Goal: Information Seeking & Learning: Learn about a topic

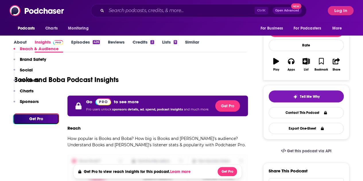
scroll to position [68, 0]
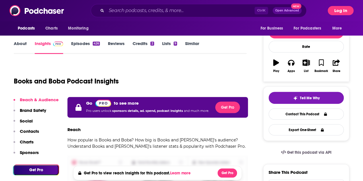
click at [348, 9] on button "Log In" at bounding box center [340, 10] width 26 height 9
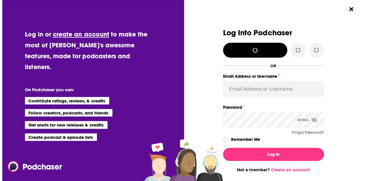
scroll to position [0, 0]
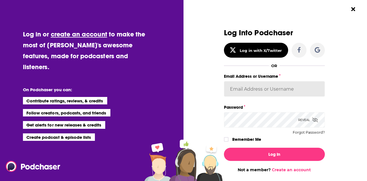
type input "sarah.reidy@tor.com"
click at [250, 140] on label "Remember Me" at bounding box center [246, 139] width 29 height 7
click at [228, 142] on input "rememberMe" at bounding box center [225, 142] width 3 height 0
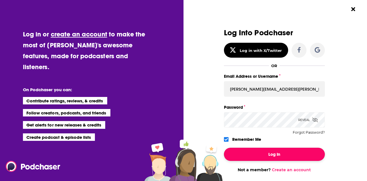
click at [257, 154] on button "Log In" at bounding box center [274, 154] width 101 height 13
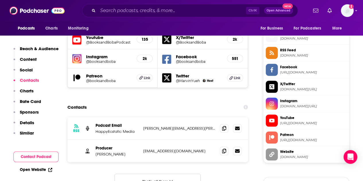
scroll to position [512, 0]
click at [224, 125] on icon at bounding box center [224, 127] width 4 height 5
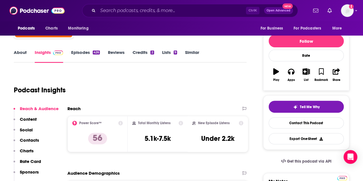
scroll to position [59, 0]
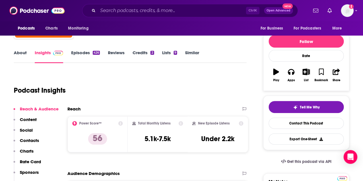
click at [191, 53] on link "Similar" at bounding box center [192, 56] width 14 height 13
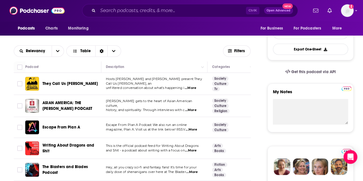
scroll to position [149, 0]
click at [196, 85] on span "...More" at bounding box center [190, 87] width 11 height 5
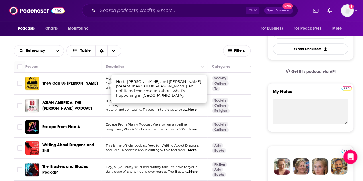
click at [106, 82] on span "Hosts Jeff Yang and Phil Yu present They Call Us Bruce, an" at bounding box center [154, 81] width 96 height 9
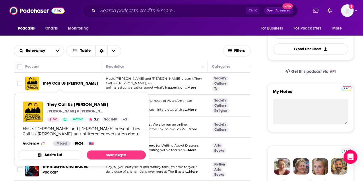
click at [64, 83] on span "They Call Us Bruce" at bounding box center [69, 83] width 55 height 5
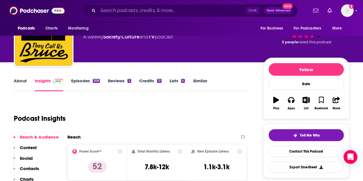
scroll to position [26, 0]
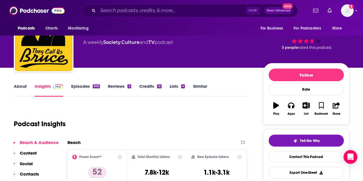
click at [82, 89] on link "Episodes 306" at bounding box center [85, 89] width 29 height 13
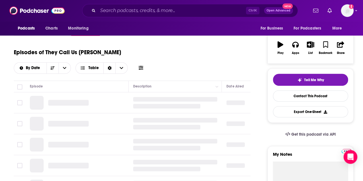
scroll to position [129, 0]
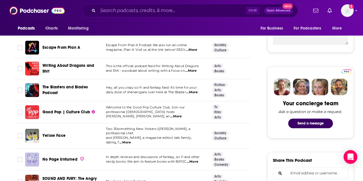
scroll to position [229, 0]
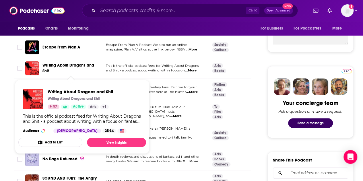
click at [79, 64] on span "Writing About Dragons and Shit" at bounding box center [68, 68] width 52 height 11
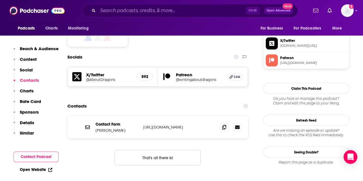
scroll to position [486, 0]
click at [226, 124] on icon at bounding box center [224, 126] width 4 height 5
click at [165, 124] on p "https://erinmevans.com/contact/" at bounding box center [179, 126] width 72 height 5
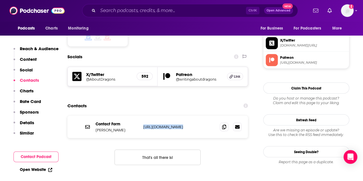
copy div "https://erinmevans.com/contact/ https://erinmevans.com/contact/"
click at [238, 120] on div "Contact Form Erin M. Evans https://erinmevans.com/contact/ https://erinmevans.c…" at bounding box center [157, 144] width 180 height 58
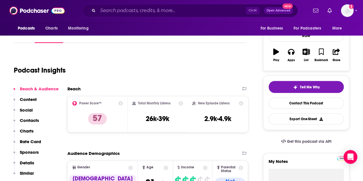
scroll to position [0, 0]
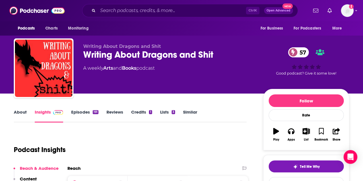
click at [81, 113] on link "Episodes 191" at bounding box center [84, 115] width 27 height 13
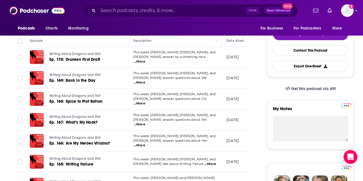
scroll to position [142, 0]
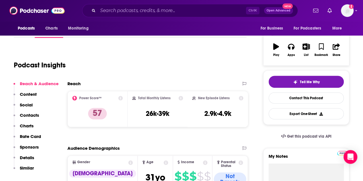
scroll to position [85, 0]
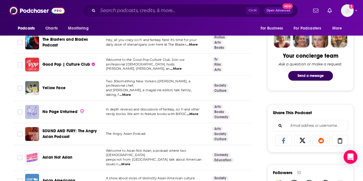
scroll to position [277, 0]
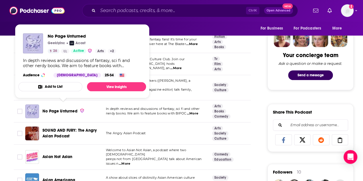
click at [66, 109] on span "No Page Unturned" at bounding box center [59, 111] width 35 height 5
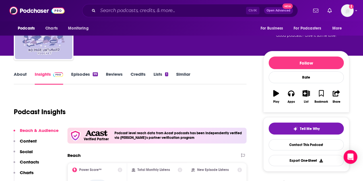
scroll to position [33, 0]
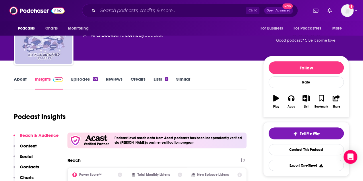
click at [73, 80] on link "Episodes 99" at bounding box center [84, 82] width 27 height 13
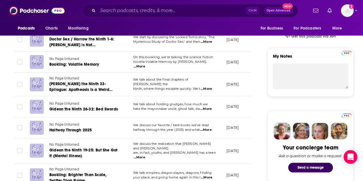
scroll to position [242, 0]
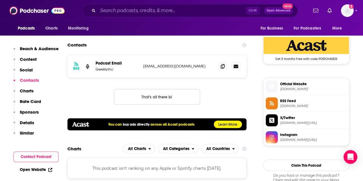
scroll to position [461, 0]
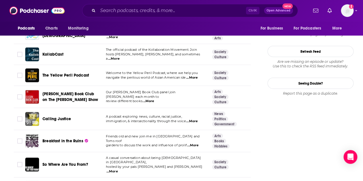
scroll to position [782, 0]
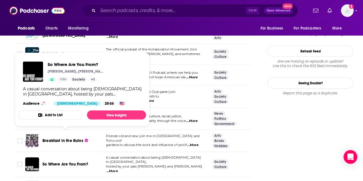
click at [50, 162] on span "So Where Are You From?" at bounding box center [65, 164] width 46 height 5
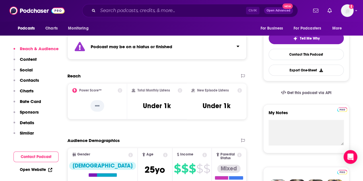
scroll to position [129, 0]
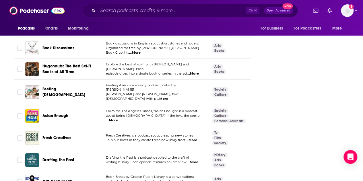
scroll to position [1270, 0]
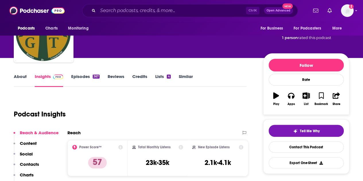
scroll to position [21, 0]
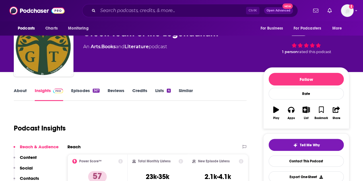
click at [73, 93] on link "Episodes 367" at bounding box center [85, 94] width 28 height 13
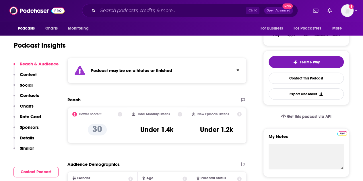
scroll to position [66, 0]
